Goal: Task Accomplishment & Management: Manage account settings

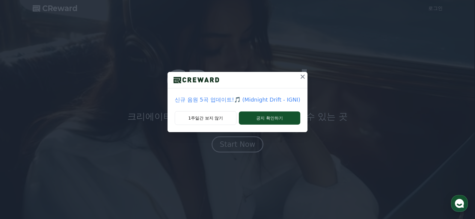
click at [303, 76] on icon at bounding box center [302, 76] width 7 height 7
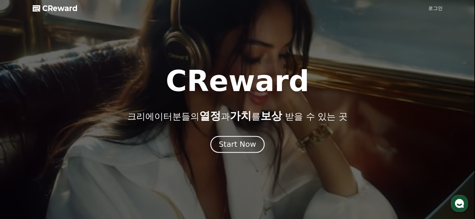
click at [238, 148] on div "Start Now" at bounding box center [237, 144] width 37 height 10
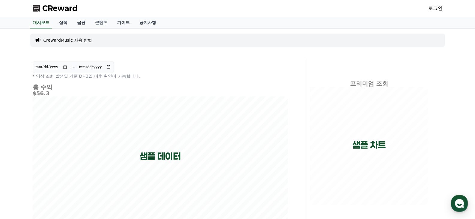
click at [82, 21] on link "음원" at bounding box center [81, 22] width 18 height 11
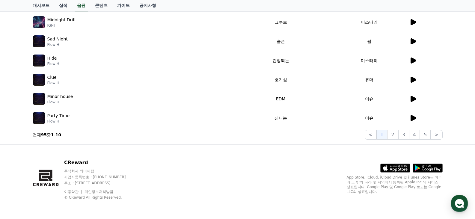
scroll to position [54, 0]
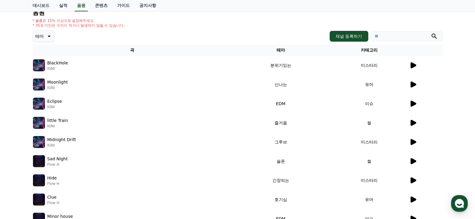
click at [46, 36] on icon at bounding box center [48, 36] width 7 height 7
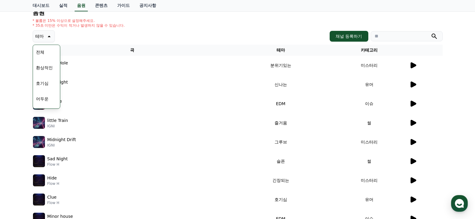
click at [46, 88] on button "호기심" at bounding box center [42, 83] width 17 height 13
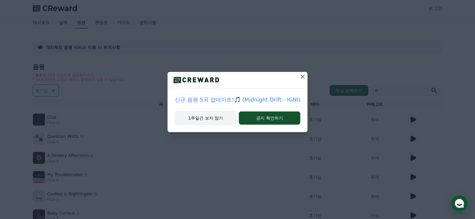
click at [216, 118] on button "1주일간 보지 않기" at bounding box center [206, 118] width 62 height 14
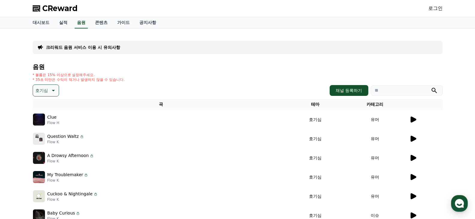
click at [414, 177] on icon at bounding box center [414, 177] width 6 height 6
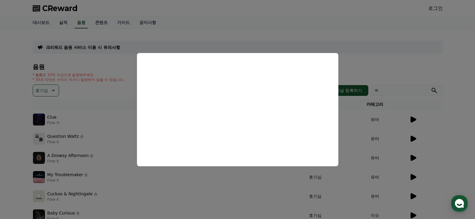
click at [377, 56] on button "close modal" at bounding box center [237, 109] width 475 height 219
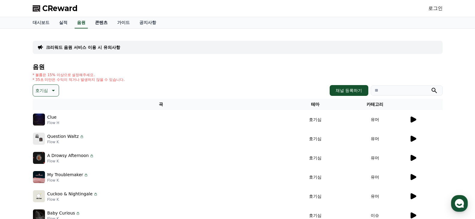
click at [103, 23] on link "콘텐츠" at bounding box center [101, 22] width 22 height 11
click at [68, 22] on link "실적" at bounding box center [63, 22] width 18 height 11
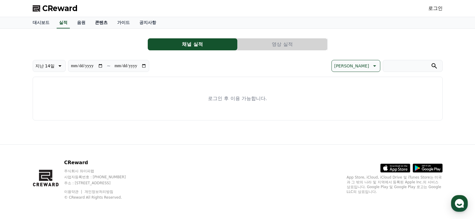
click at [91, 21] on link "콘텐츠" at bounding box center [101, 22] width 22 height 11
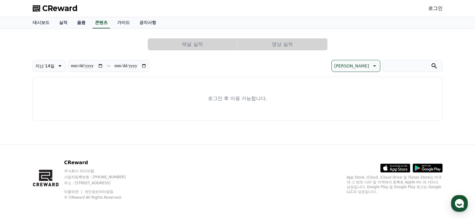
click at [82, 22] on link "음원" at bounding box center [81, 22] width 18 height 11
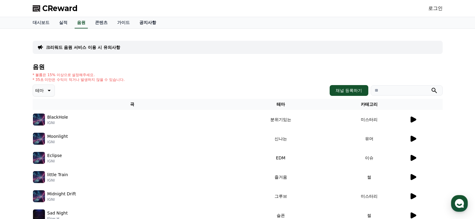
click at [152, 21] on link "공지사항" at bounding box center [148, 22] width 26 height 11
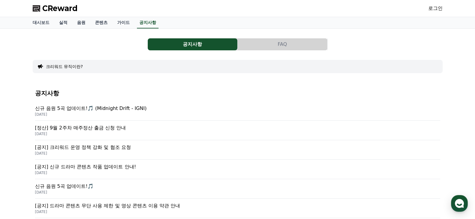
scroll to position [30, 0]
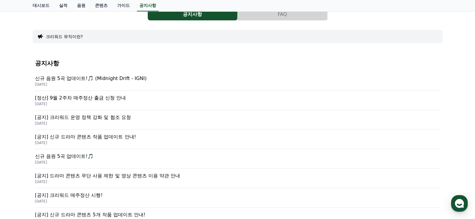
click at [133, 119] on p "[공지] 크리워드 운영 정책 강화 및 협조 요청" at bounding box center [238, 117] width 406 height 7
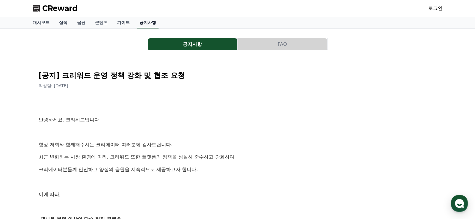
click at [143, 21] on link "공지사항" at bounding box center [148, 22] width 22 height 11
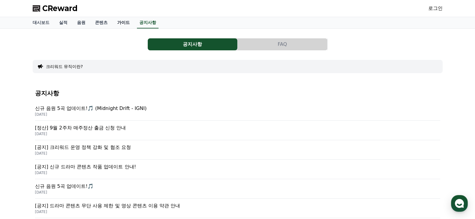
click at [124, 19] on link "가이드" at bounding box center [123, 22] width 22 height 11
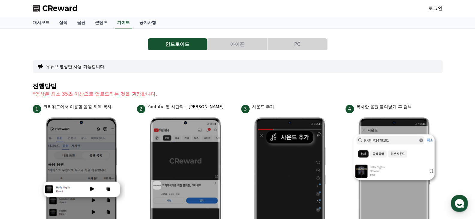
click at [104, 27] on link "콘텐츠" at bounding box center [101, 22] width 22 height 11
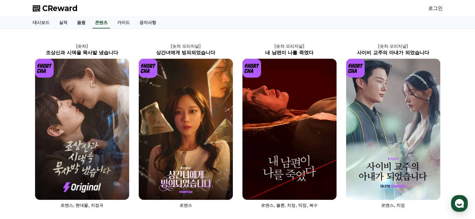
click at [79, 22] on link "음원" at bounding box center [81, 22] width 18 height 11
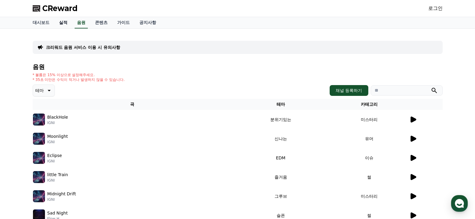
click at [69, 25] on link "실적" at bounding box center [63, 22] width 18 height 11
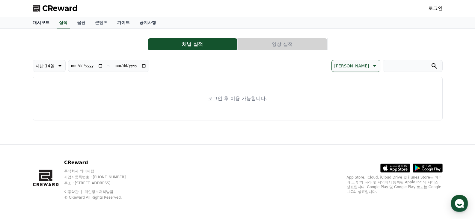
click at [45, 21] on link "대시보드" at bounding box center [41, 22] width 26 height 11
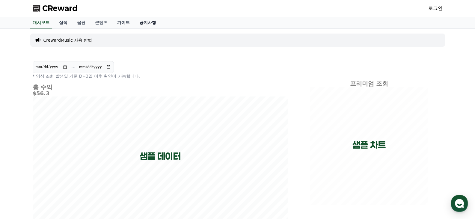
click at [152, 21] on link "공지사항" at bounding box center [148, 22] width 26 height 11
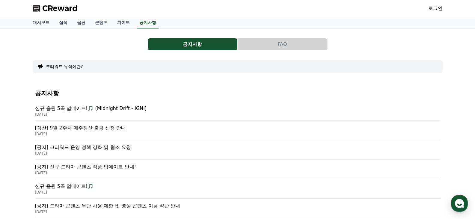
click at [169, 155] on p "[DATE]" at bounding box center [238, 153] width 406 height 5
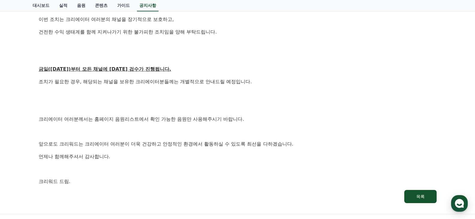
scroll to position [370, 0]
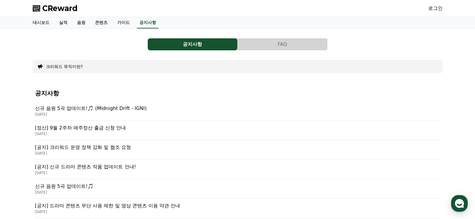
click at [285, 38] on div "공지사항 FAQ 크리워드 뮤직이란? 공지사항 신규 음원 5곡 업데이트!🎵 (Midnight Drift - IGNI) 2025-09-19 [정산…" at bounding box center [238, 198] width 410 height 328
click at [281, 42] on button "FAQ" at bounding box center [283, 44] width 90 height 12
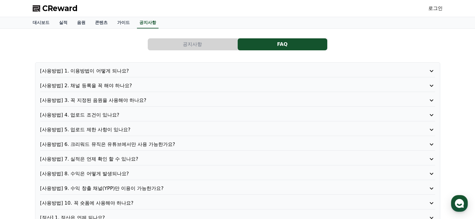
click at [133, 69] on p "[사용방법] 1. 이용방법이 어떻게 되나요?" at bounding box center [222, 70] width 364 height 7
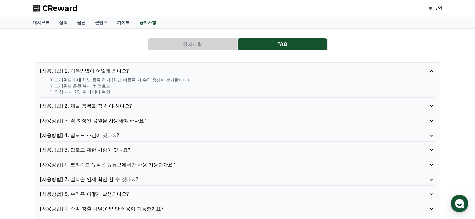
click at [134, 107] on p "[사용방법] 2. 채널 등록을 꼭 해야 하나요?" at bounding box center [222, 106] width 364 height 7
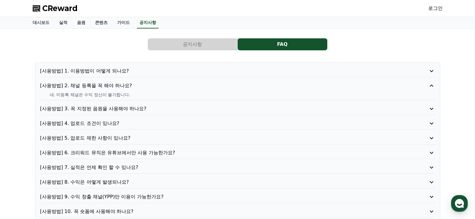
click at [148, 124] on p "[사용방법] 4. 업로드 조건이 있나요?" at bounding box center [222, 123] width 364 height 7
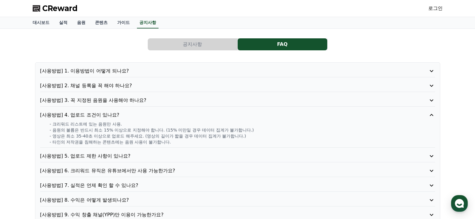
click at [148, 155] on p "[사용방법] 5. 업로드 제한 사항이 있나요?" at bounding box center [222, 156] width 364 height 7
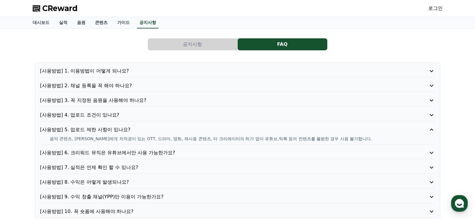
click at [144, 151] on p "[사용방법] 6. 크리워드 뮤직은 유튜브에서만 사용 가능한가요?" at bounding box center [222, 152] width 364 height 7
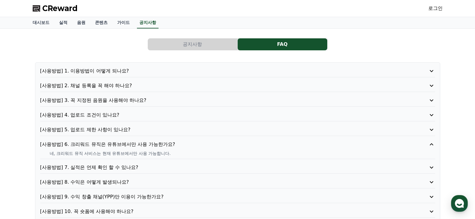
click at [168, 165] on p "[사용방법] 7. 실적은 언제 확인 할 수 있나요?" at bounding box center [222, 167] width 364 height 7
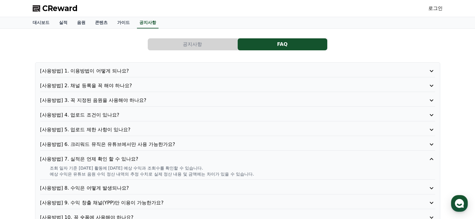
scroll to position [30, 0]
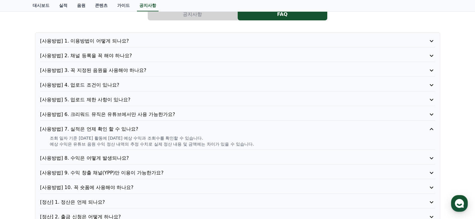
click at [159, 159] on p "[사용방법] 8. 수익은 어떻게 발생되나요?" at bounding box center [222, 158] width 364 height 7
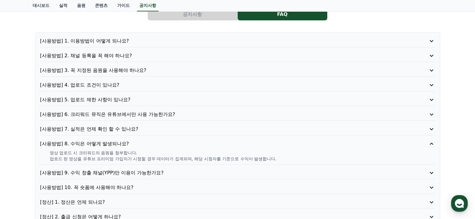
click at [163, 131] on p "[사용방법] 7. 실적은 언제 확인 할 수 있나요?" at bounding box center [222, 129] width 364 height 7
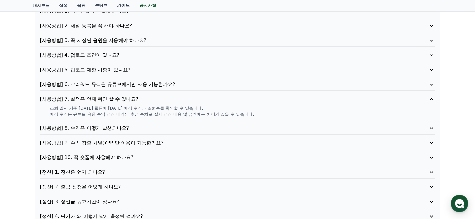
scroll to position [90, 0]
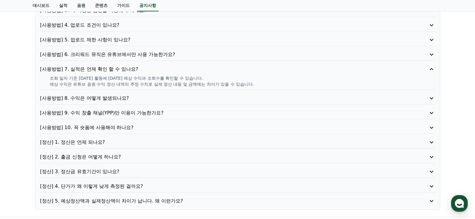
click at [127, 170] on p "[정산] 3. 정산금 유효기간이 있나요?" at bounding box center [222, 171] width 364 height 7
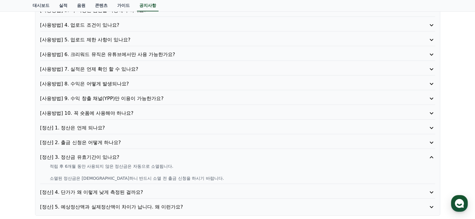
click at [105, 129] on p "[정산] 1. 정산은 언제 되나요?" at bounding box center [222, 127] width 364 height 7
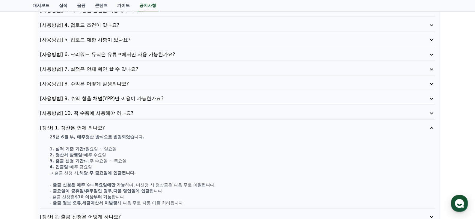
scroll to position [150, 0]
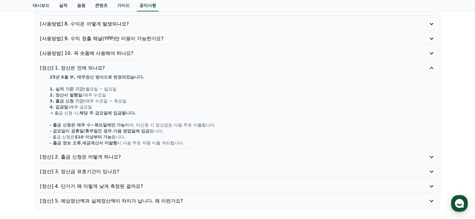
click at [158, 204] on p "[정산] 5. 예상정산액과 실제정산액이 차이가 납니다. 왜 이런가요?" at bounding box center [222, 201] width 364 height 7
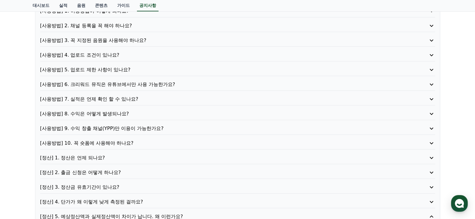
scroll to position [0, 0]
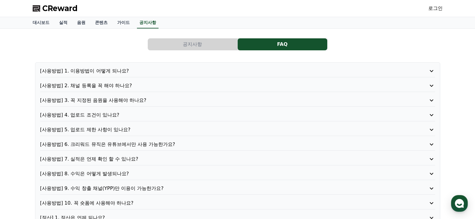
click at [176, 146] on p "[사용방법] 6. 크리워드 뮤직은 유튜브에서만 사용 가능한가요?" at bounding box center [222, 144] width 364 height 7
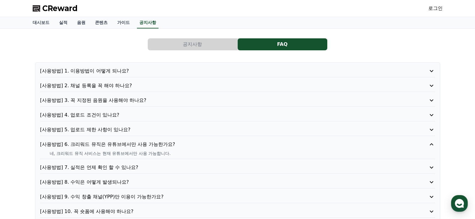
scroll to position [30, 0]
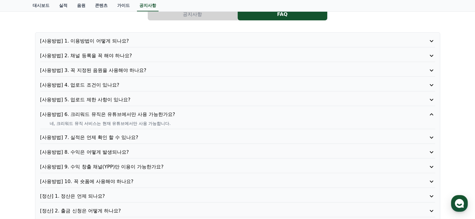
click at [166, 149] on p "[사용방법] 8. 수익은 어떻게 발생되나요?" at bounding box center [222, 152] width 364 height 7
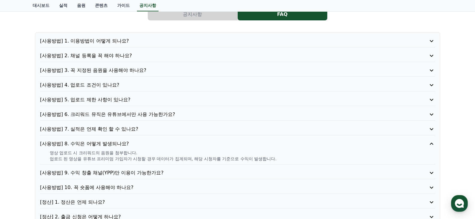
click at [170, 129] on p "[사용방법] 7. 실적은 언제 확인 할 수 있나요?" at bounding box center [222, 129] width 364 height 7
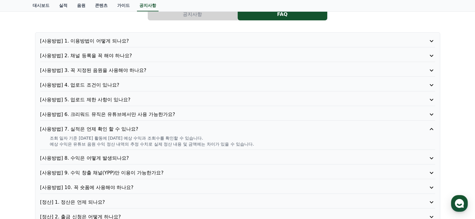
scroll to position [0, 0]
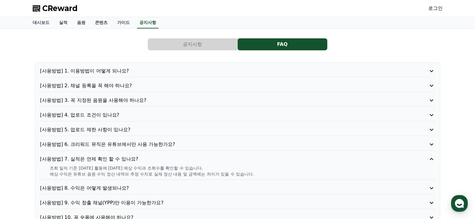
click at [192, 48] on button "공지사항" at bounding box center [193, 44] width 90 height 12
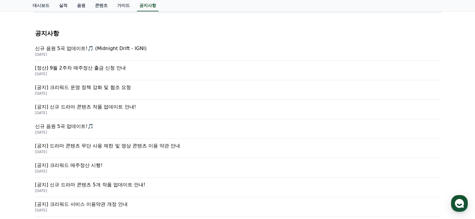
scroll to position [120, 0]
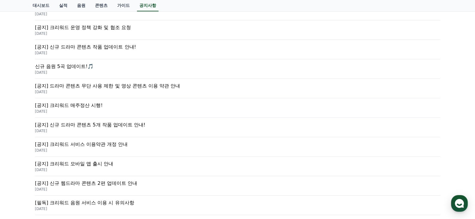
click at [166, 111] on p "[DATE]" at bounding box center [238, 111] width 406 height 5
click at [155, 108] on p "[공지] 크리워드 매주정산 시행!" at bounding box center [238, 105] width 406 height 7
click at [55, 105] on p "[공지] 크리워드 매주정산 시행!" at bounding box center [238, 105] width 406 height 7
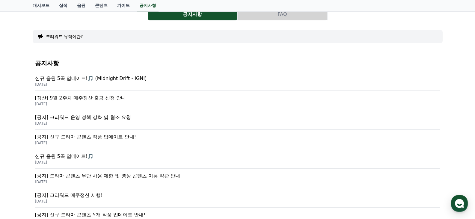
scroll to position [0, 0]
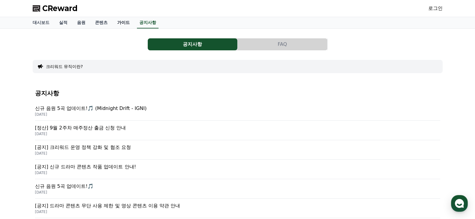
click at [118, 19] on link "가이드" at bounding box center [123, 22] width 22 height 11
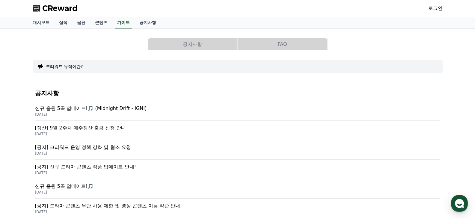
click at [99, 22] on link "콘텐츠" at bounding box center [101, 22] width 22 height 11
click at [71, 9] on span "CReward" at bounding box center [59, 9] width 35 height 10
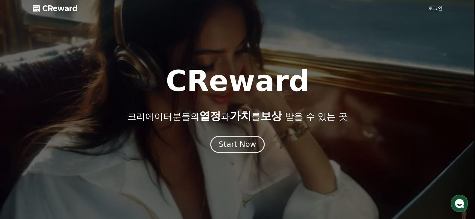
click at [253, 145] on div "Start Now" at bounding box center [237, 144] width 37 height 10
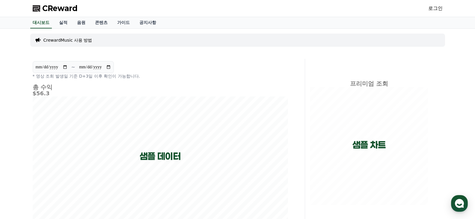
click at [72, 38] on p "CrewardMusic 사용 방법" at bounding box center [67, 40] width 49 height 6
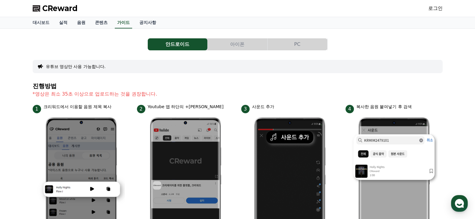
click at [298, 43] on button "PC" at bounding box center [298, 44] width 60 height 12
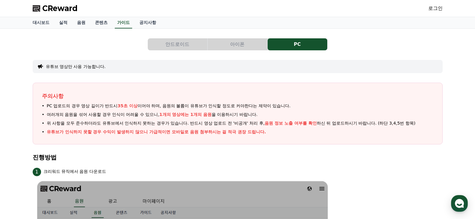
click at [256, 43] on button "아이폰" at bounding box center [238, 44] width 60 height 12
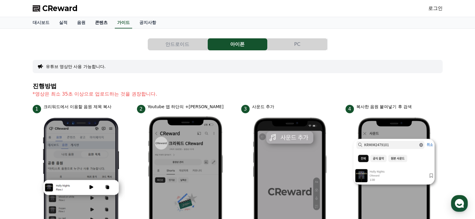
click at [106, 20] on link "콘텐츠" at bounding box center [101, 22] width 22 height 11
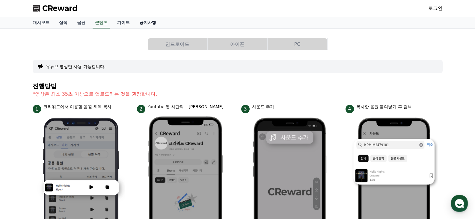
click at [154, 24] on link "공지사항" at bounding box center [148, 22] width 26 height 11
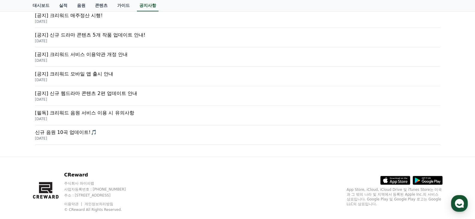
scroll to position [222, 0]
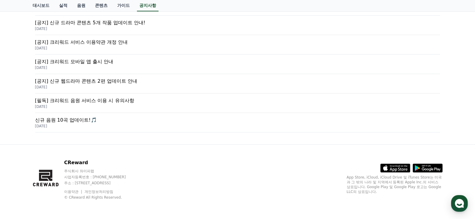
click at [186, 103] on p "[필독] 크리워드 음원 서비스 이용 시 유의사항" at bounding box center [238, 100] width 406 height 7
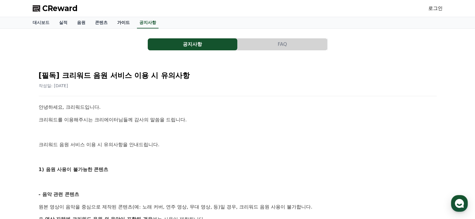
click at [127, 20] on link "가이드" at bounding box center [123, 22] width 22 height 11
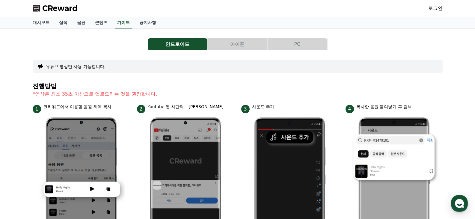
click at [107, 20] on link "콘텐츠" at bounding box center [101, 22] width 22 height 11
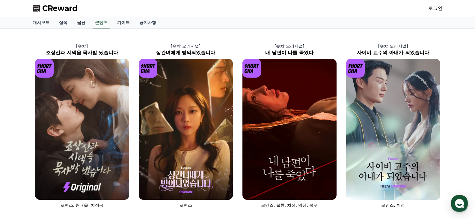
click at [88, 27] on link "음원" at bounding box center [81, 22] width 18 height 11
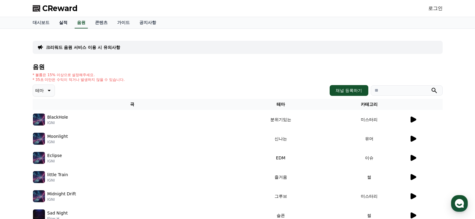
click at [68, 23] on link "실적" at bounding box center [63, 22] width 18 height 11
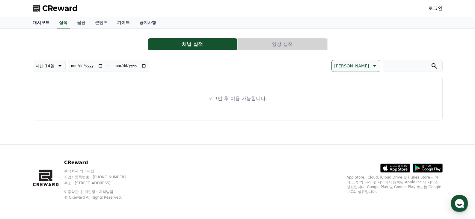
click at [38, 21] on link "대시보드" at bounding box center [41, 22] width 26 height 11
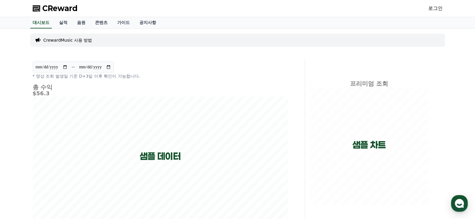
click at [75, 40] on p "CrewardMusic 사용 방법" at bounding box center [67, 40] width 49 height 6
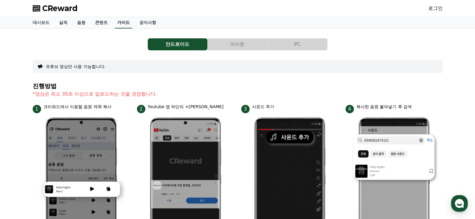
click at [121, 23] on link "가이드" at bounding box center [123, 22] width 17 height 11
click at [144, 24] on link "공지사항" at bounding box center [148, 22] width 26 height 11
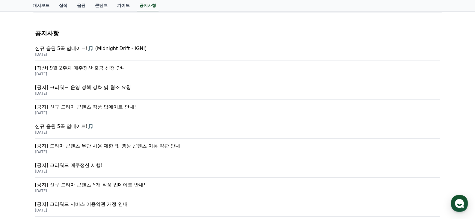
scroll to position [120, 0]
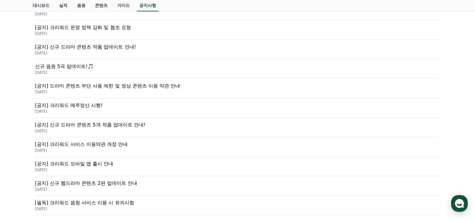
click at [155, 145] on p "[공지] 크리워드 서비스 이용약관 개정 안내" at bounding box center [238, 144] width 406 height 7
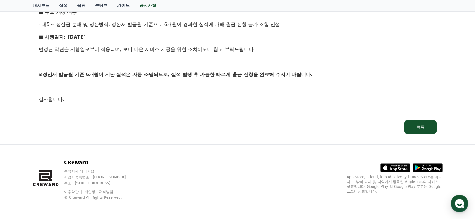
scroll to position [80, 0]
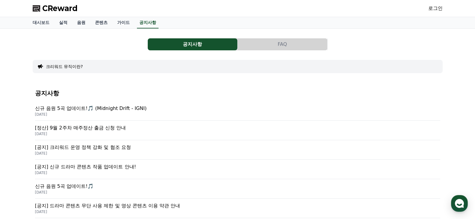
click at [127, 68] on div "크리워드 뮤직이란?" at bounding box center [238, 66] width 410 height 13
click at [75, 69] on button "크리워드 뮤직이란?" at bounding box center [64, 67] width 37 height 6
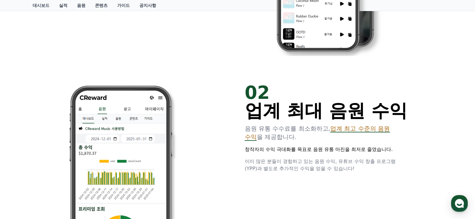
scroll to position [150, 0]
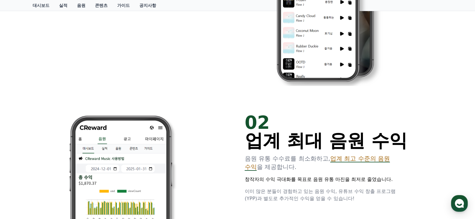
click at [364, 162] on span "업계 최고 수준의 음원 수익" at bounding box center [317, 163] width 145 height 16
click at [363, 162] on span "업계 최고 수준의 음원 수익" at bounding box center [317, 163] width 145 height 16
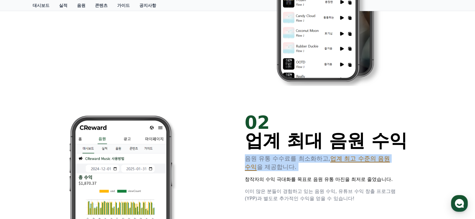
click at [363, 162] on span "업계 최고 수준의 음원 수익" at bounding box center [317, 163] width 145 height 16
click at [463, 203] on use "button" at bounding box center [459, 203] width 9 height 9
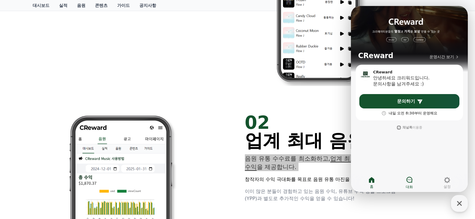
click at [406, 182] on icon at bounding box center [409, 179] width 7 height 7
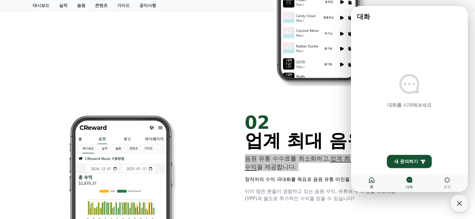
click at [366, 180] on link "홈" at bounding box center [372, 182] width 38 height 15
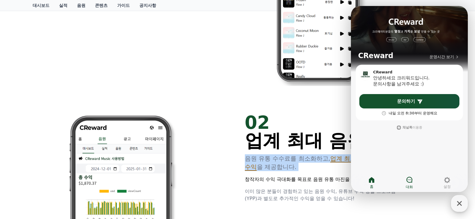
click at [464, 202] on icon "button" at bounding box center [459, 203] width 11 height 11
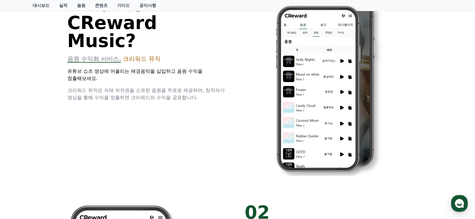
scroll to position [0, 0]
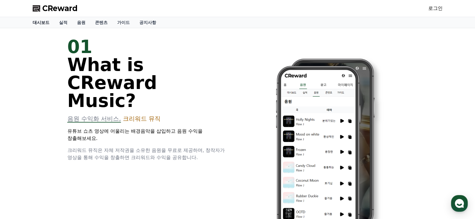
click at [46, 21] on link "대시보드" at bounding box center [41, 22] width 26 height 11
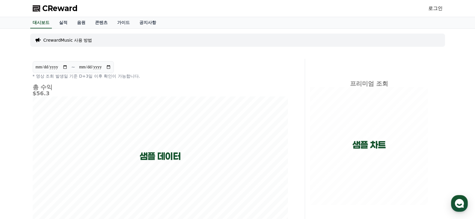
click at [79, 40] on p "CrewardMusic 사용 방법" at bounding box center [67, 40] width 49 height 6
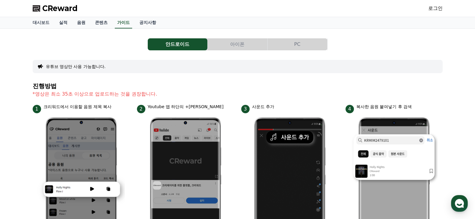
click at [429, 4] on div "로그인" at bounding box center [436, 9] width 14 height 10
click at [430, 6] on link "로그인" at bounding box center [436, 8] width 14 height 7
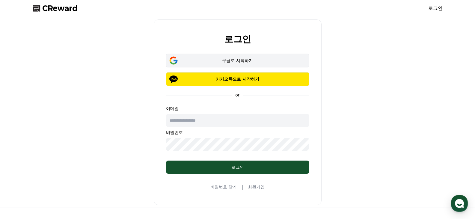
click at [274, 65] on button "구글로 시작하기" at bounding box center [237, 61] width 143 height 14
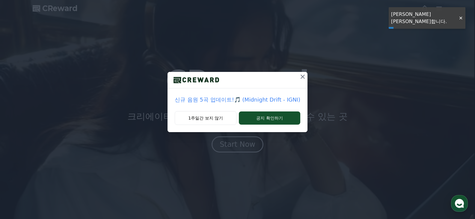
click at [301, 72] on button at bounding box center [303, 77] width 10 height 10
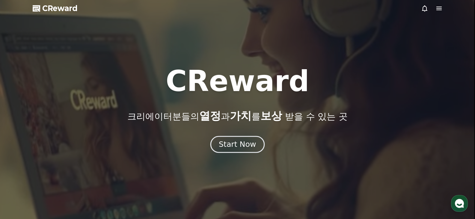
click at [250, 139] on button "Start Now" at bounding box center [238, 144] width 54 height 17
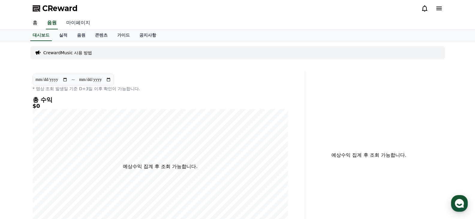
click at [75, 23] on link "마이페이지" at bounding box center [78, 23] width 34 height 13
select select "**********"
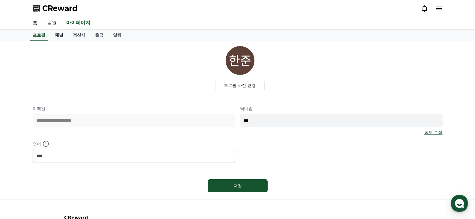
click at [58, 38] on link "채널" at bounding box center [59, 35] width 18 height 11
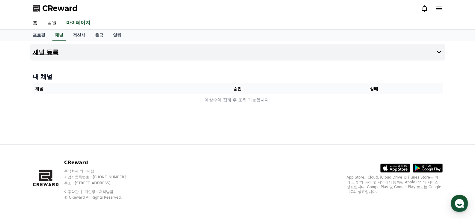
click at [55, 55] on h4 "채널 등록" at bounding box center [46, 52] width 26 height 7
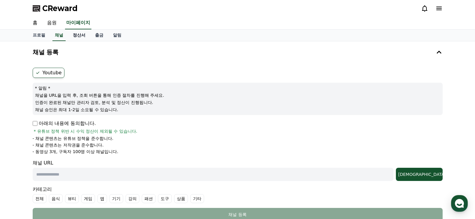
click at [82, 36] on link "정산서" at bounding box center [79, 35] width 22 height 11
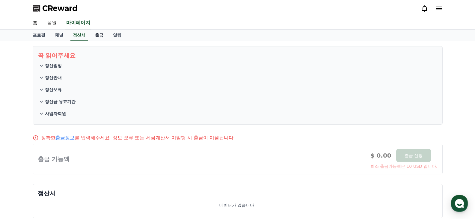
click at [97, 36] on link "출금" at bounding box center [99, 35] width 18 height 11
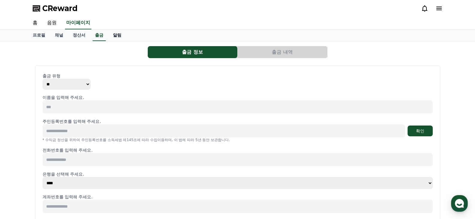
click at [116, 32] on link "알림" at bounding box center [117, 35] width 18 height 11
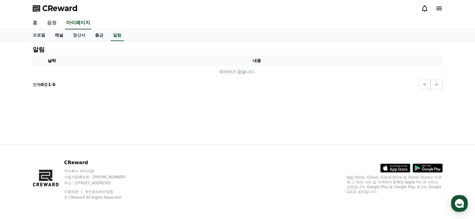
click at [56, 36] on link "채널" at bounding box center [59, 35] width 18 height 11
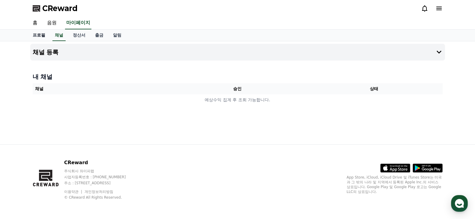
click at [42, 37] on link "프로필" at bounding box center [39, 35] width 22 height 11
select select "**********"
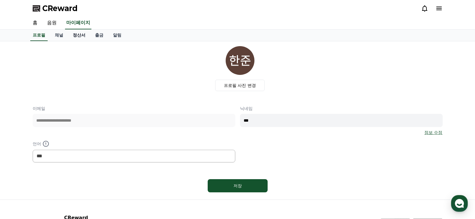
click at [74, 34] on link "정산서" at bounding box center [79, 35] width 22 height 11
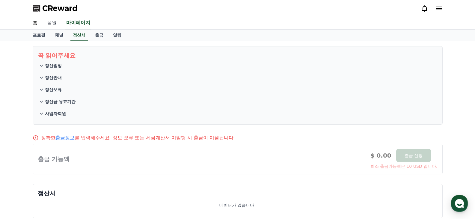
click at [56, 25] on link "음원" at bounding box center [51, 23] width 19 height 13
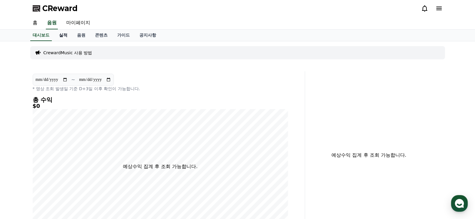
click at [68, 33] on link "실적" at bounding box center [63, 35] width 18 height 11
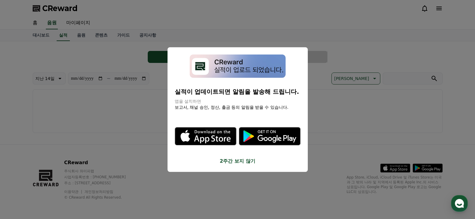
click at [92, 37] on button "close modal" at bounding box center [237, 109] width 475 height 219
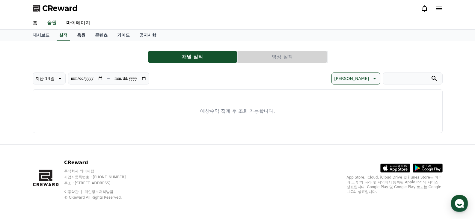
click at [82, 37] on link "음원" at bounding box center [81, 35] width 18 height 11
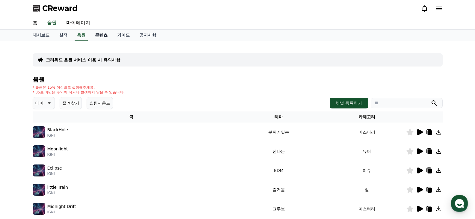
click at [97, 35] on link "콘텐츠" at bounding box center [101, 35] width 22 height 11
click at [113, 37] on link "가이드" at bounding box center [123, 35] width 22 height 11
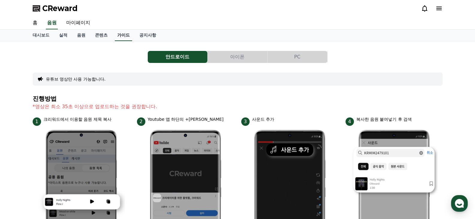
click at [125, 37] on link "가이드" at bounding box center [123, 35] width 17 height 11
click at [145, 35] on link "공지사항" at bounding box center [148, 35] width 26 height 11
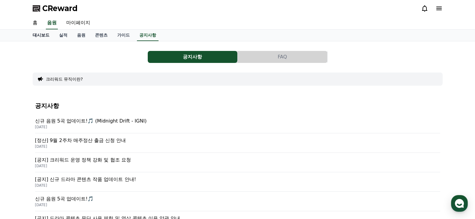
click at [39, 31] on link "대시보드" at bounding box center [41, 35] width 26 height 11
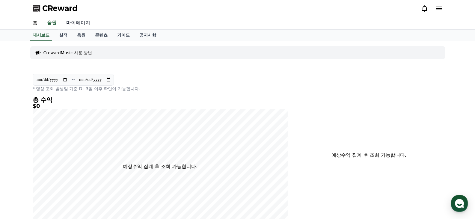
click at [81, 21] on link "마이페이지" at bounding box center [78, 23] width 34 height 13
select select "**********"
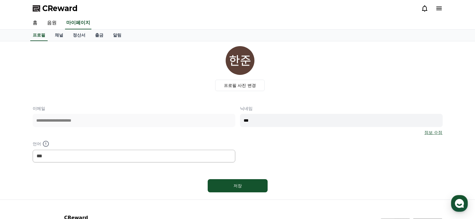
click at [82, 32] on link "정산서" at bounding box center [79, 35] width 22 height 11
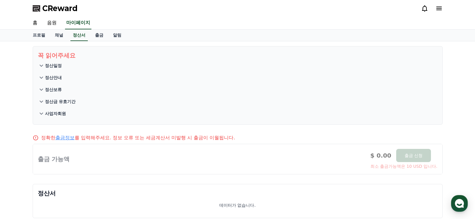
click at [40, 76] on icon at bounding box center [41, 77] width 7 height 7
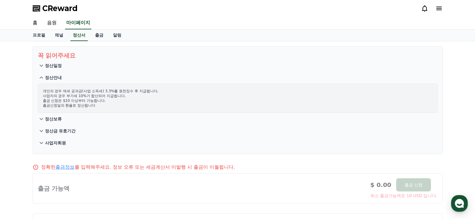
drag, startPoint x: 49, startPoint y: 94, endPoint x: 102, endPoint y: 100, distance: 53.7
click at [102, 100] on p "개인의 경우 제세 공과금(사업 소득세) 3.3%를 원천징수 후 지급됩니다. 사업자의 경우 부가세 10%가 합산되어 지급됩니다. 출금 신청은 $…" at bounding box center [238, 98] width 390 height 19
click at [106, 101] on p "개인의 경우 제세 공과금(사업 소득세) 3.3%를 원천징수 후 지급됩니다. 사업자의 경우 부가세 10%가 합산되어 지급됩니다. 출금 신청은 $…" at bounding box center [238, 98] width 390 height 19
click at [42, 131] on icon at bounding box center [41, 130] width 7 height 7
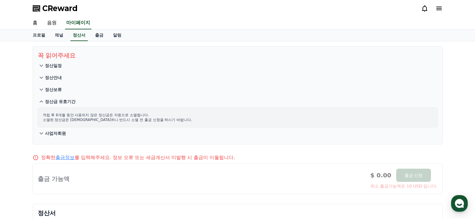
click at [43, 66] on icon at bounding box center [41, 65] width 7 height 7
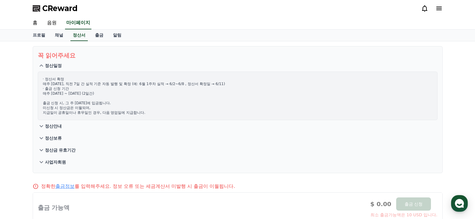
click at [40, 125] on icon at bounding box center [41, 126] width 7 height 7
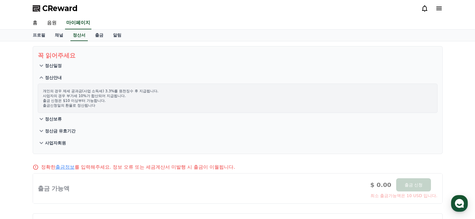
click at [41, 122] on icon at bounding box center [41, 118] width 7 height 7
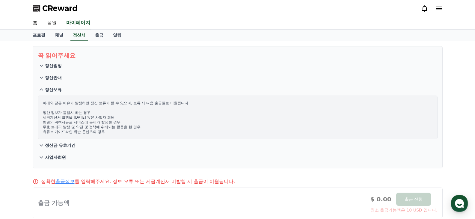
click at [41, 144] on icon at bounding box center [41, 145] width 7 height 7
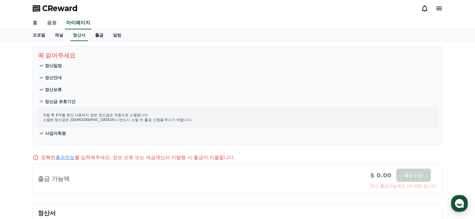
click at [103, 38] on link "출금" at bounding box center [99, 35] width 18 height 11
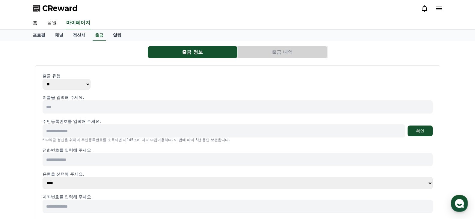
click at [118, 40] on link "알림" at bounding box center [117, 35] width 18 height 11
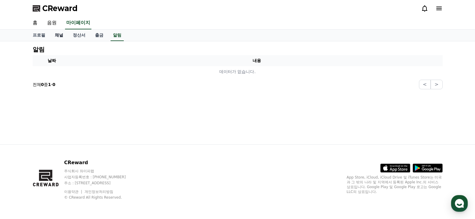
click at [55, 35] on link "채널" at bounding box center [59, 35] width 18 height 11
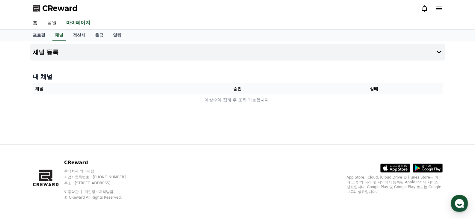
click at [43, 43] on div "채널 등록 내 채널 채널 승인 상태 예상수익 집계 후 조회 가능합니다." at bounding box center [238, 92] width 420 height 103
click at [43, 39] on link "프로필" at bounding box center [39, 35] width 22 height 11
select select "**********"
